Goal: Information Seeking & Learning: Learn about a topic

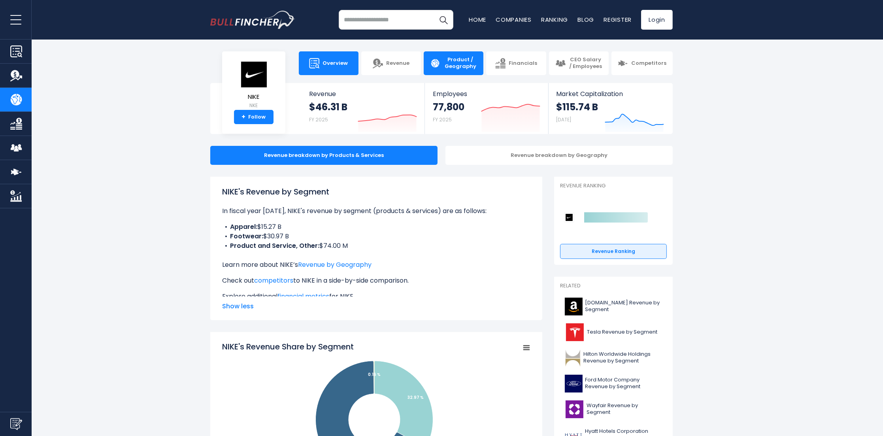
click at [321, 64] on link "Overview" at bounding box center [329, 63] width 60 height 24
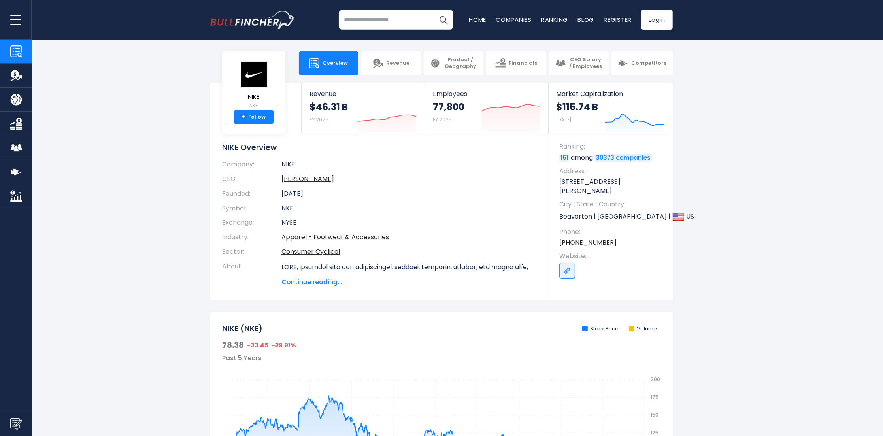
click at [300, 282] on span "Continue reading..." at bounding box center [408, 282] width 255 height 9
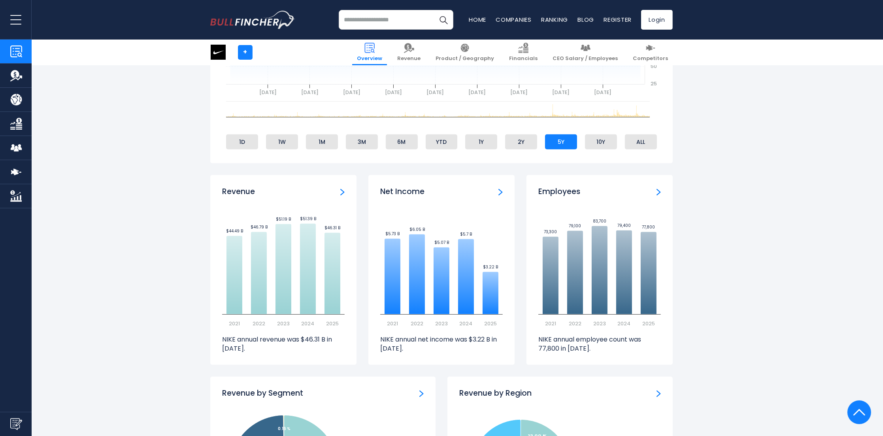
scroll to position [593, 0]
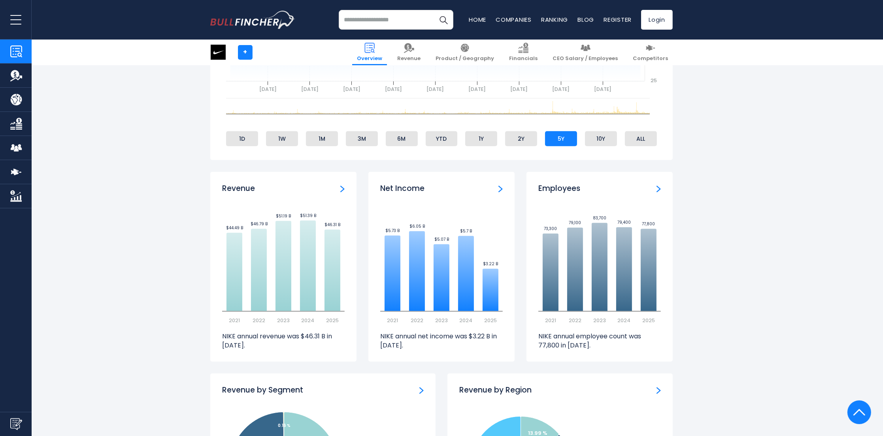
click at [344, 193] on img "Revenue" at bounding box center [342, 188] width 4 height 7
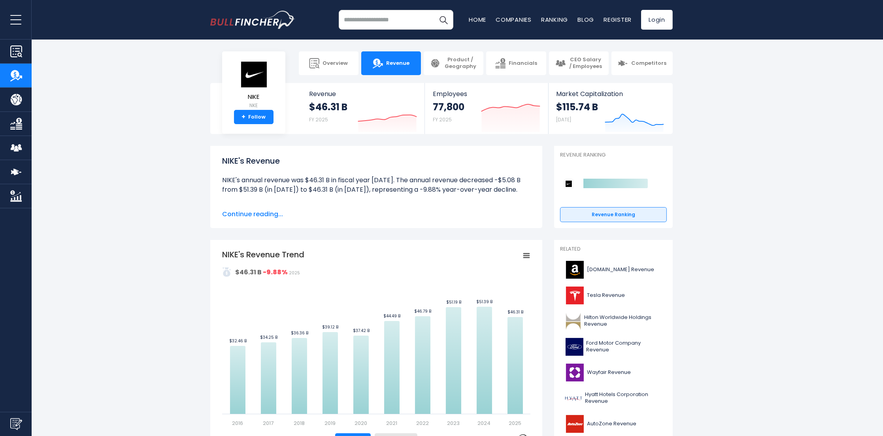
click at [273, 215] on span "Continue reading..." at bounding box center [376, 214] width 308 height 9
